Goal: Transaction & Acquisition: Purchase product/service

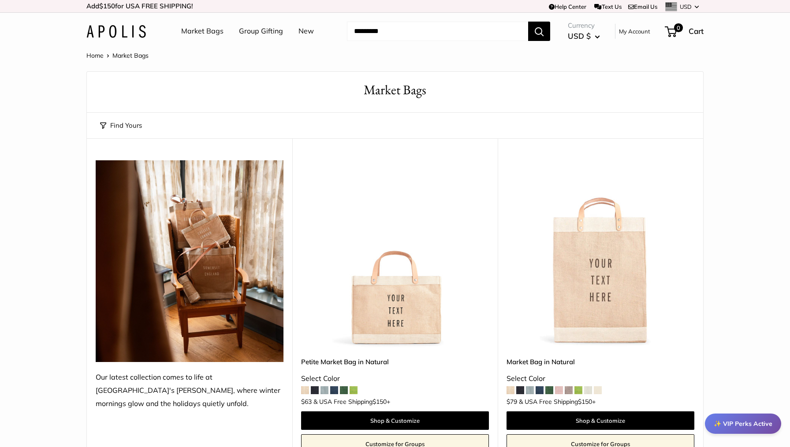
click at [392, 33] on input "Search..." at bounding box center [437, 31] width 181 height 19
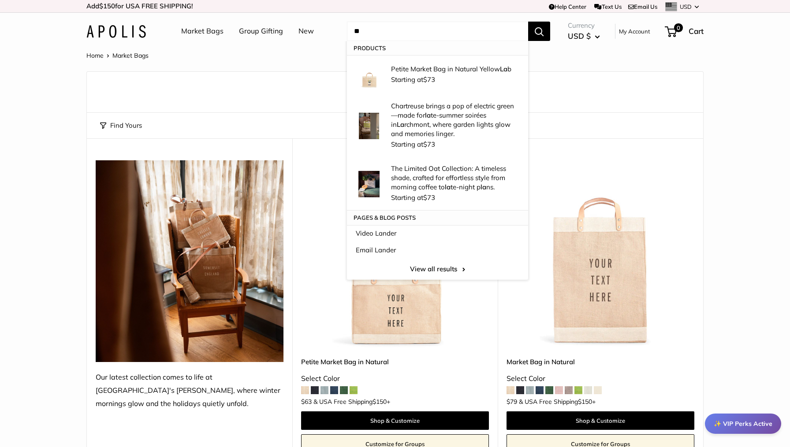
type input "**"
click at [539, 31] on button "Search" at bounding box center [539, 31] width 22 height 19
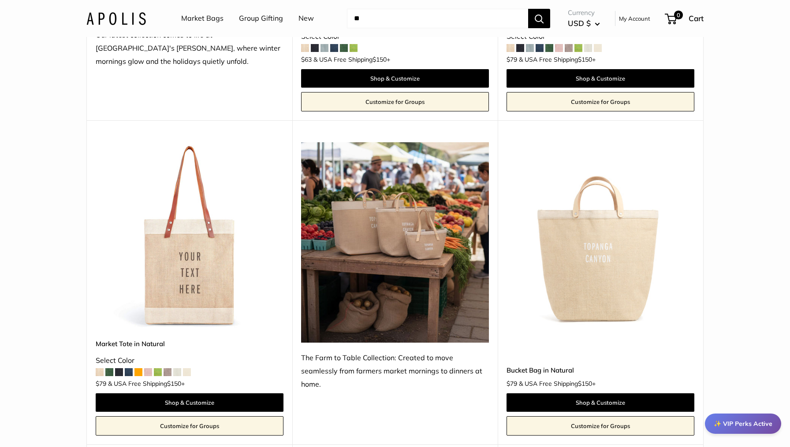
scroll to position [343, 0]
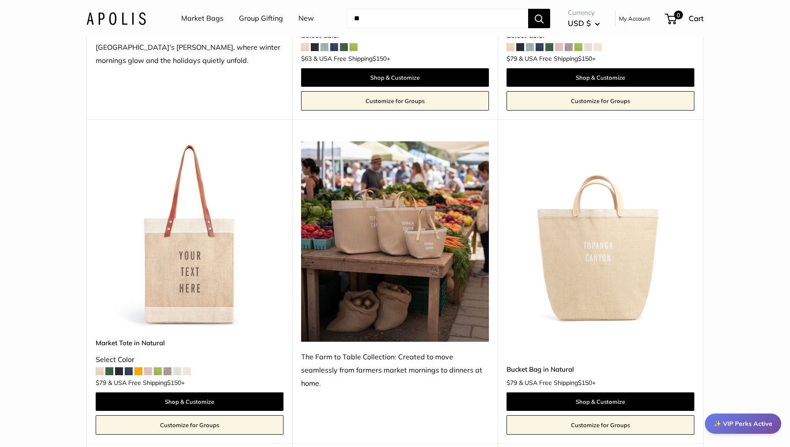
click at [0, 0] on img at bounding box center [0, 0] width 0 height 0
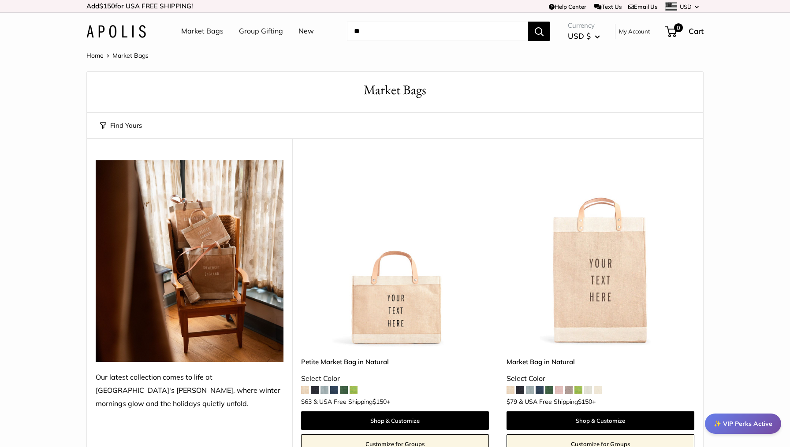
scroll to position [0, 0]
click at [195, 30] on link "Market Bags" at bounding box center [202, 31] width 42 height 13
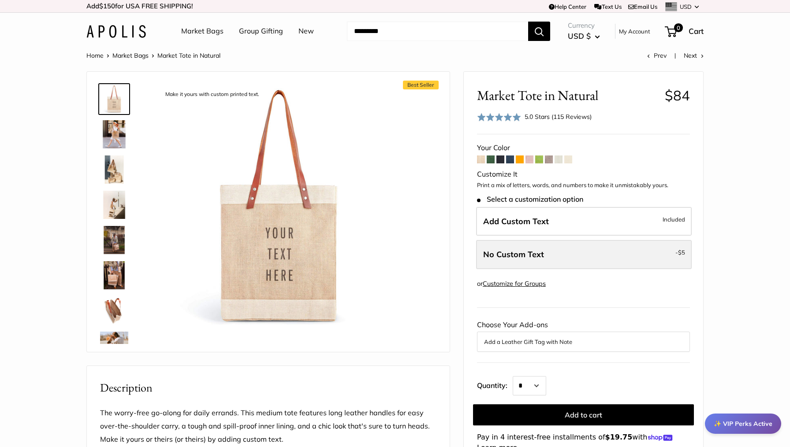
click at [668, 253] on label "No Custom Text - $5" at bounding box center [583, 254] width 215 height 29
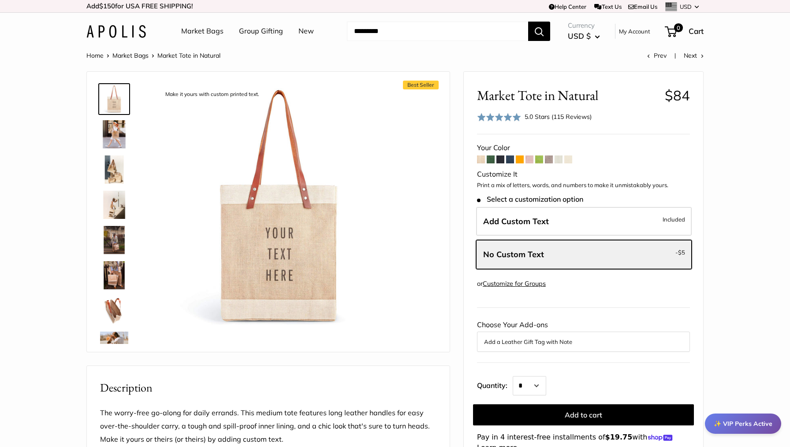
click at [112, 131] on img at bounding box center [114, 134] width 28 height 28
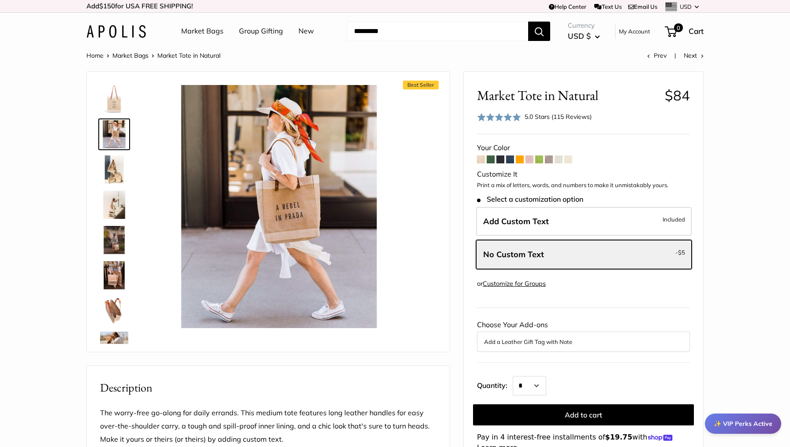
click at [100, 195] on link at bounding box center [114, 205] width 32 height 32
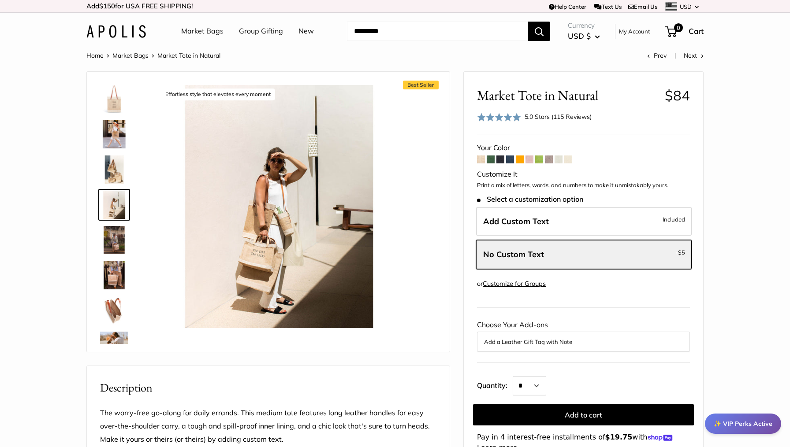
click at [110, 170] on img at bounding box center [114, 170] width 28 height 28
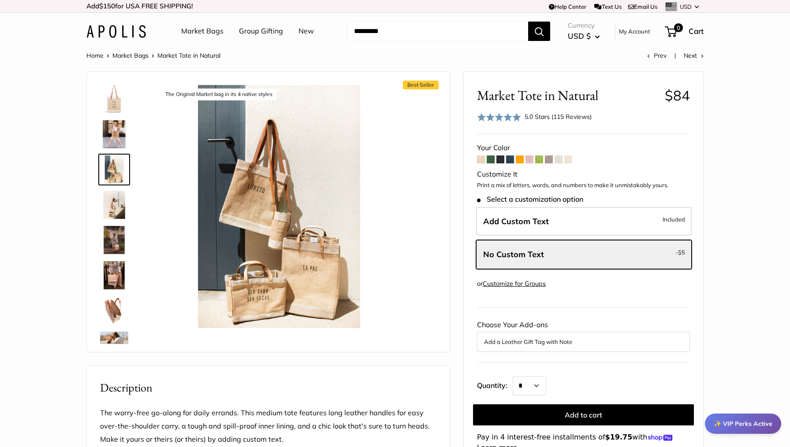
click at [115, 131] on img at bounding box center [114, 134] width 28 height 28
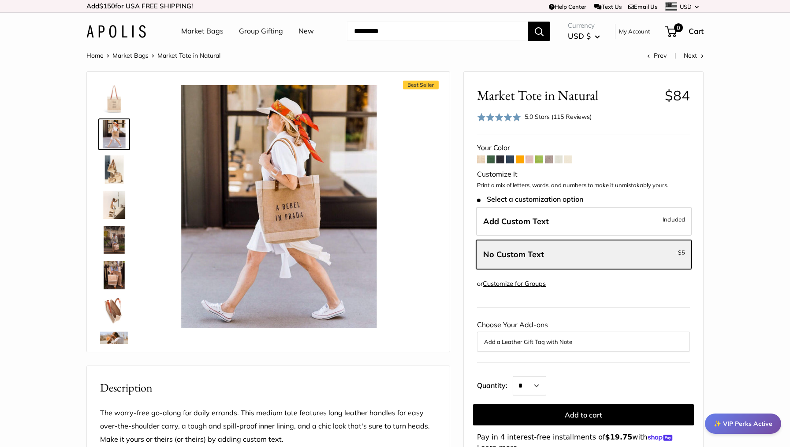
click at [106, 177] on img at bounding box center [114, 170] width 28 height 28
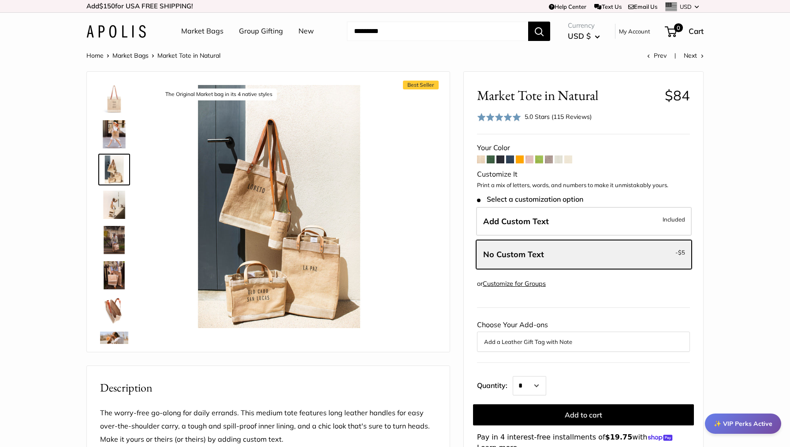
click at [106, 205] on img at bounding box center [114, 205] width 28 height 28
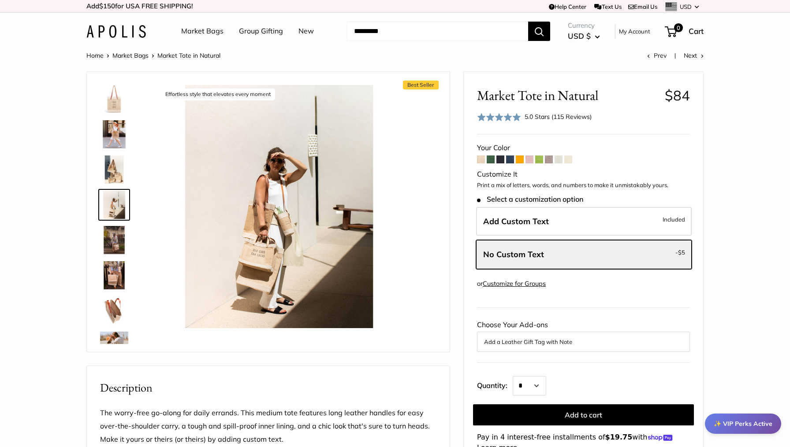
click at [108, 234] on img at bounding box center [114, 240] width 28 height 28
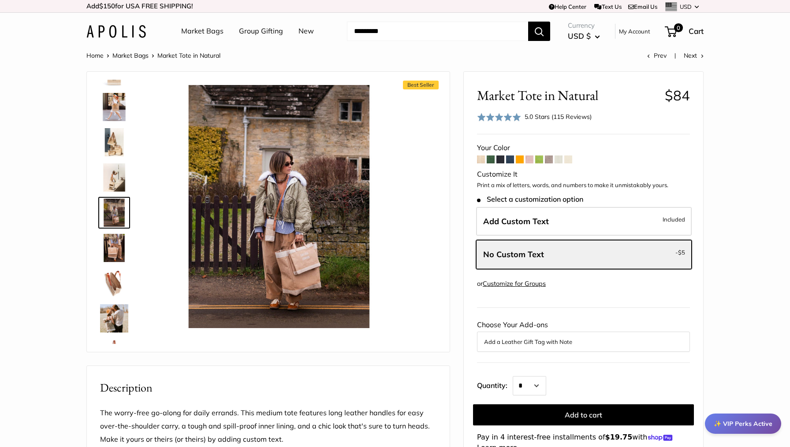
click at [109, 278] on img at bounding box center [114, 283] width 28 height 28
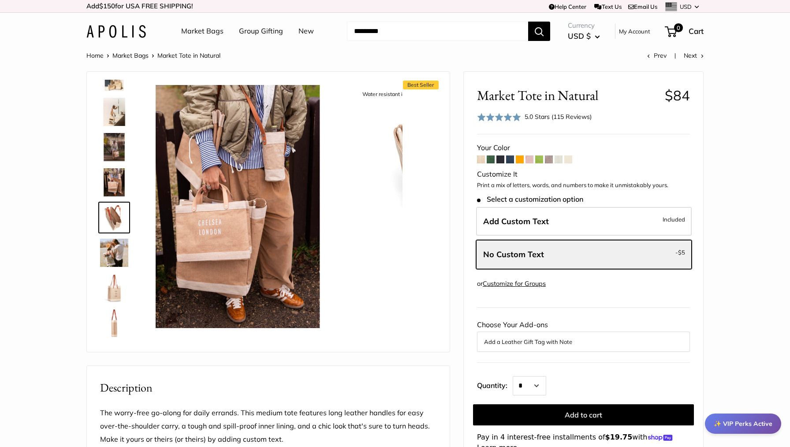
scroll to position [98, 0]
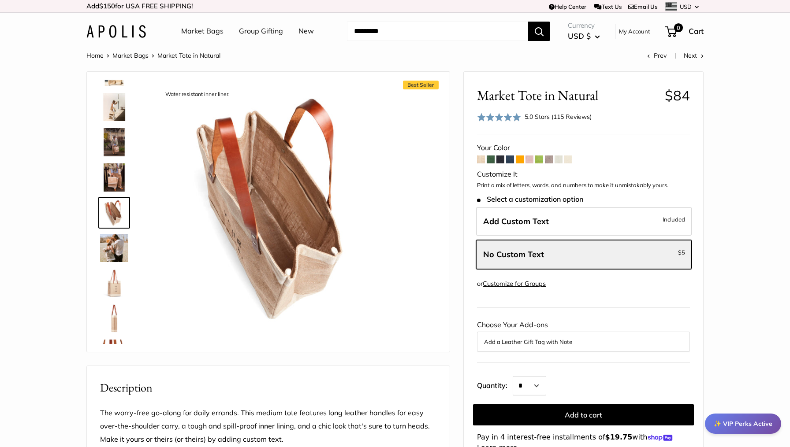
click at [108, 296] on img at bounding box center [114, 283] width 28 height 28
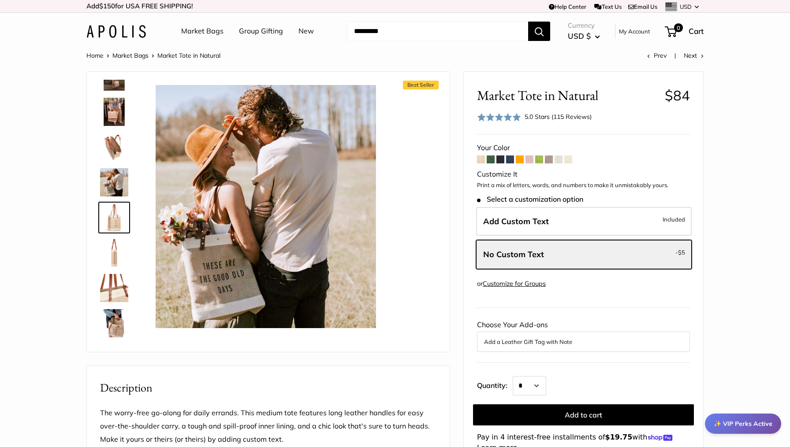
scroll to position [168, 0]
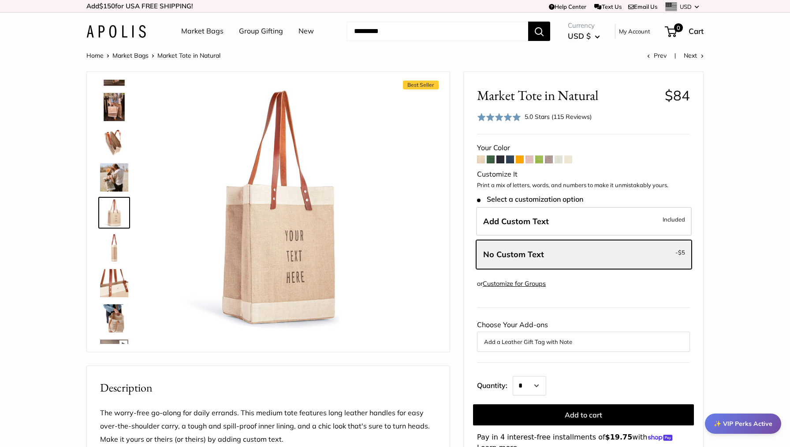
click at [115, 315] on img at bounding box center [114, 318] width 28 height 28
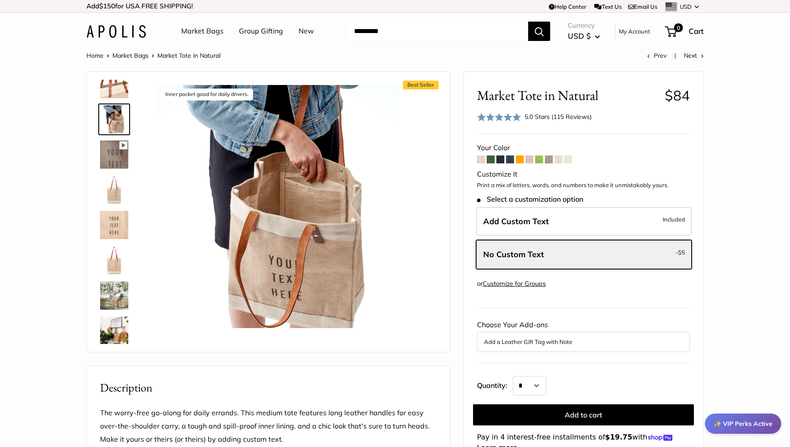
scroll to position [371, 0]
click at [112, 260] on img at bounding box center [114, 257] width 28 height 28
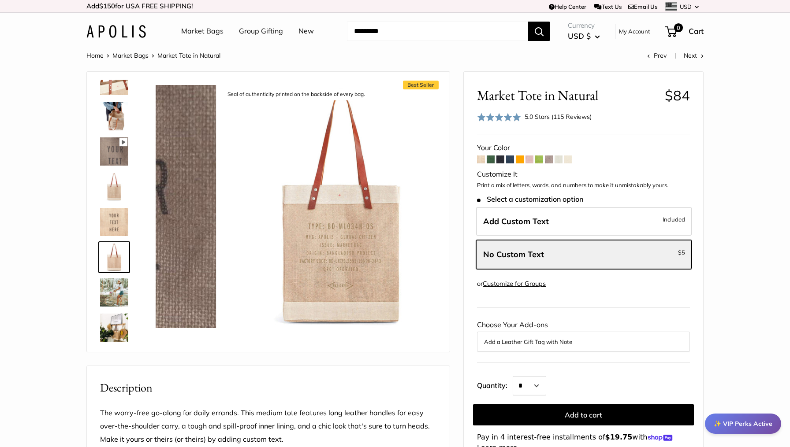
scroll to position [374, 0]
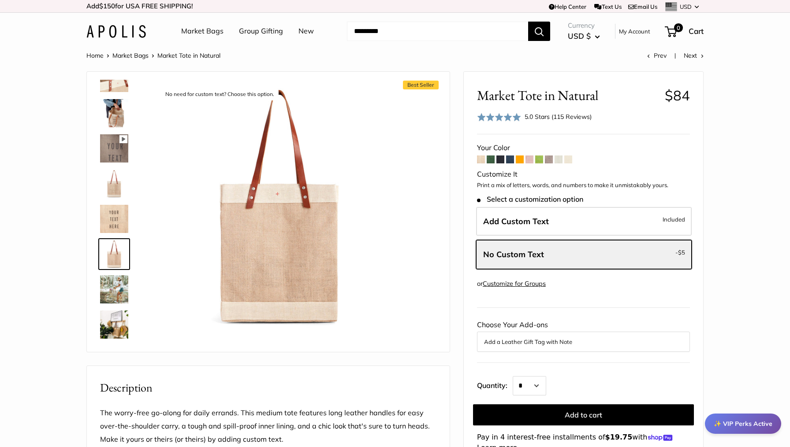
click at [111, 294] on img at bounding box center [114, 289] width 28 height 28
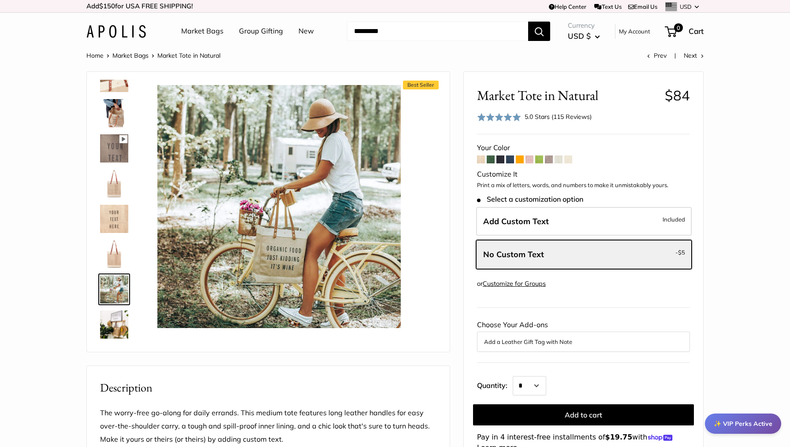
click at [112, 311] on img at bounding box center [114, 325] width 28 height 28
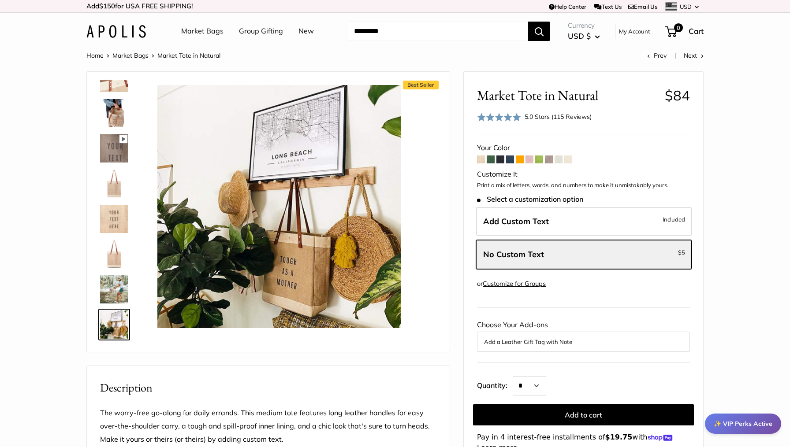
scroll to position [0, 0]
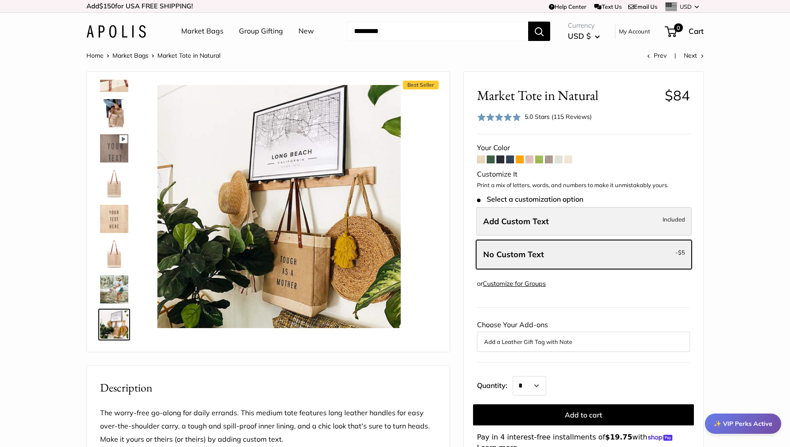
click at [610, 220] on label "Add Custom Text Included" at bounding box center [583, 221] width 215 height 29
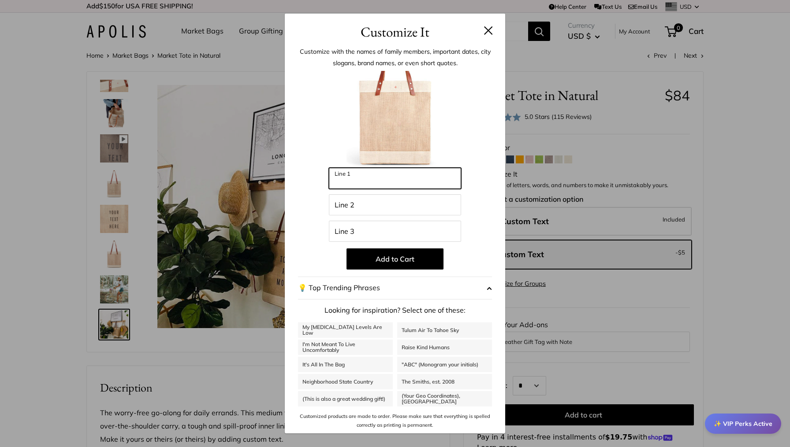
click at [396, 175] on input "Line 1" at bounding box center [395, 178] width 132 height 21
type input "*"
click at [485, 31] on button at bounding box center [488, 30] width 9 height 9
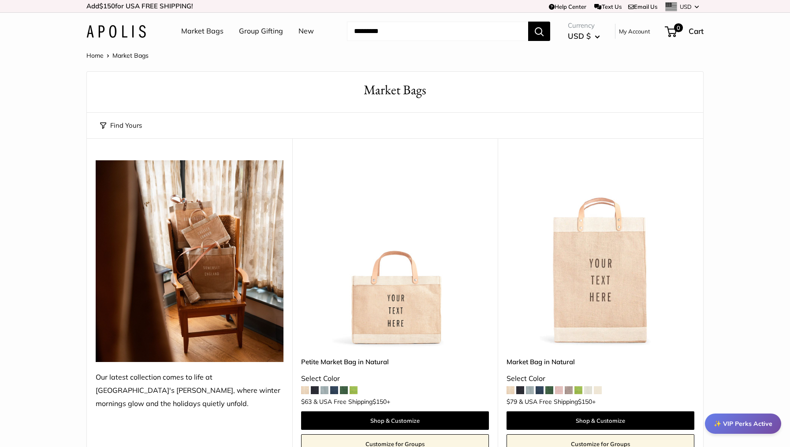
click at [303, 33] on link "New" at bounding box center [305, 31] width 15 height 13
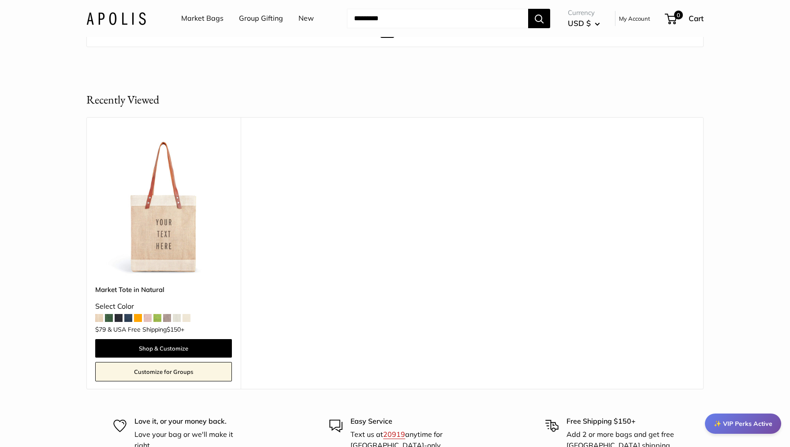
scroll to position [5192, 0]
